Goal: Navigation & Orientation: Find specific page/section

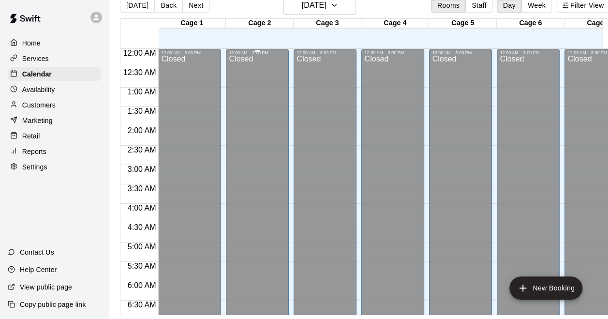
scroll to position [469, 0]
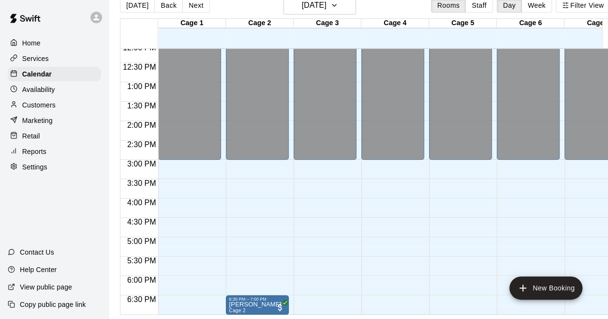
click at [45, 44] on div "Home" at bounding box center [54, 43] width 93 height 15
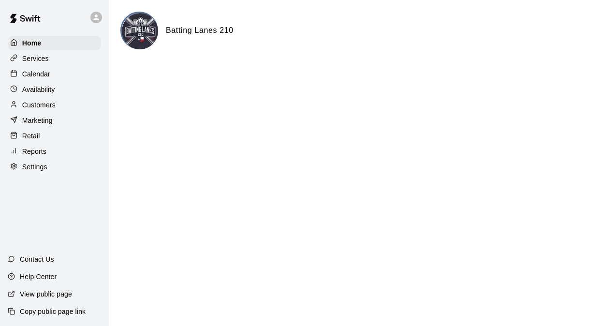
click at [52, 73] on div "Calendar" at bounding box center [54, 74] width 93 height 15
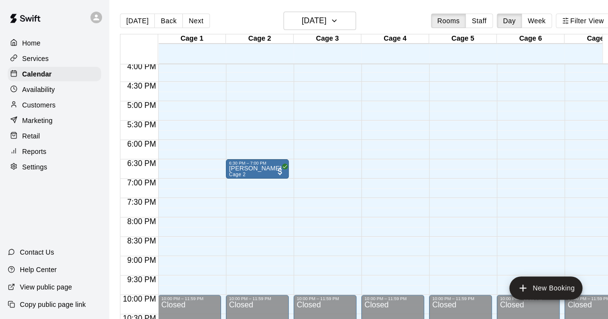
scroll to position [427, 0]
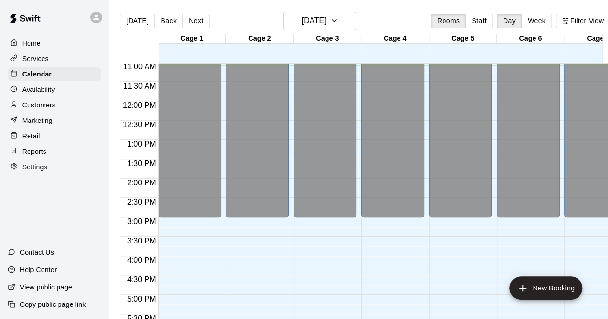
click at [565, 224] on div "12:00 AM – 3:00 PM Closed 10:00 PM – 11:59 PM Closed" at bounding box center [595, 101] width 63 height 928
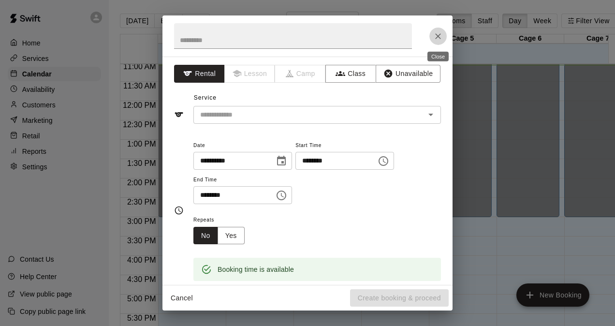
click at [439, 35] on icon "Close" at bounding box center [438, 36] width 10 height 10
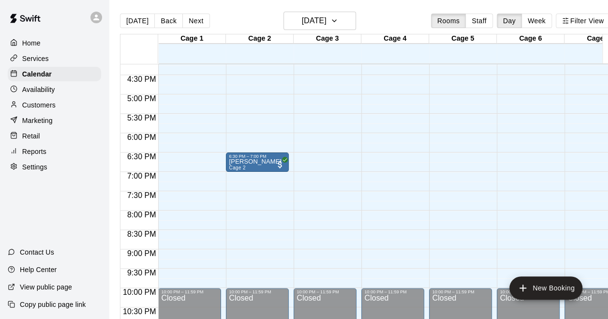
scroll to position [614, 0]
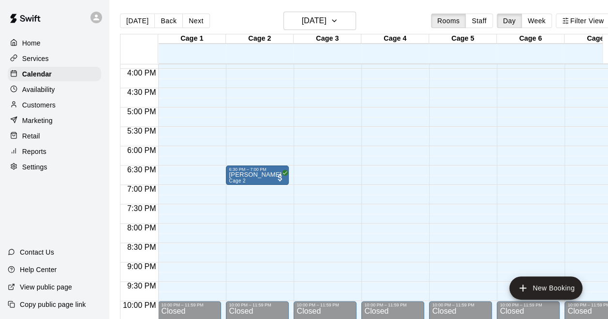
click at [61, 59] on div "Services" at bounding box center [54, 58] width 93 height 15
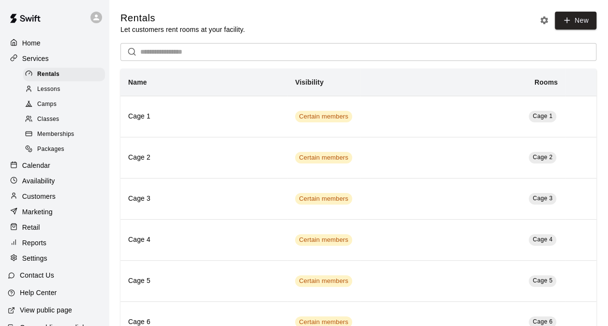
click at [42, 42] on div "Home" at bounding box center [54, 43] width 93 height 15
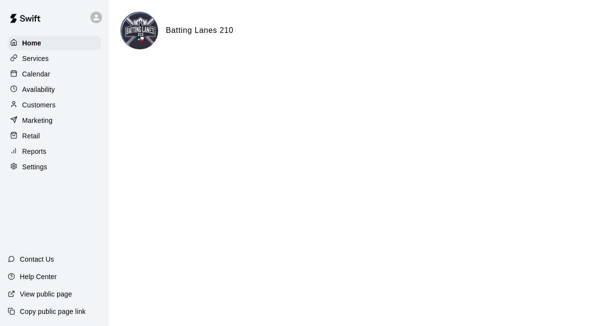
click at [52, 74] on div "Calendar" at bounding box center [54, 74] width 93 height 15
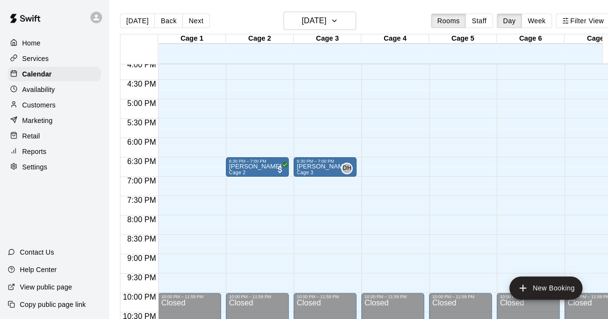
scroll to position [574, 0]
